Goal: Navigation & Orientation: Find specific page/section

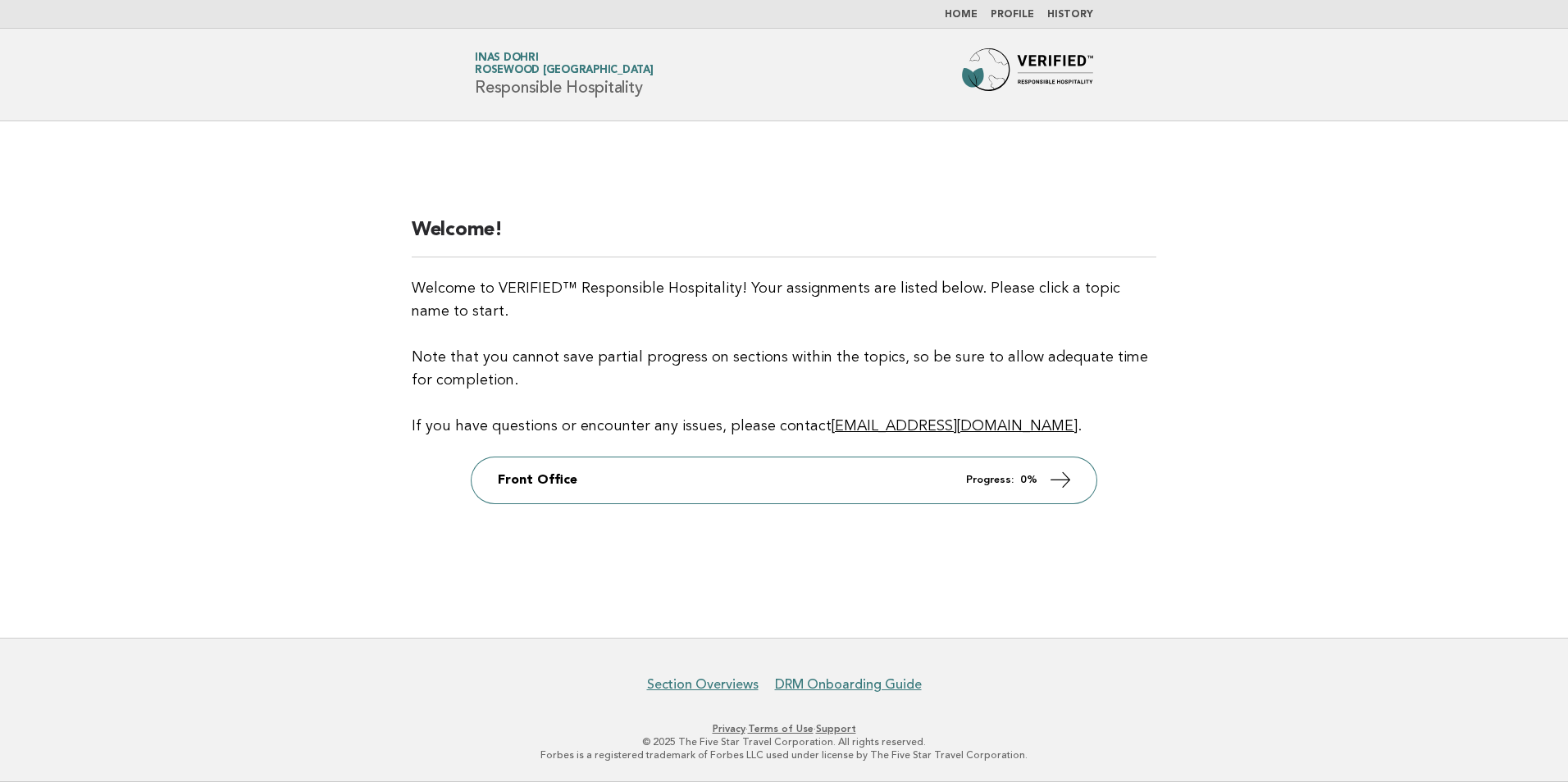
click at [962, 15] on link "Home" at bounding box center [961, 15] width 33 height 10
click at [343, 396] on main "Welcome! Welcome to VERIFIED™ Responsible Hospitality! Your assignments are lis…" at bounding box center [784, 380] width 1568 height 516
click at [972, 10] on link "Home" at bounding box center [961, 15] width 33 height 10
